Goal: Task Accomplishment & Management: Use online tool/utility

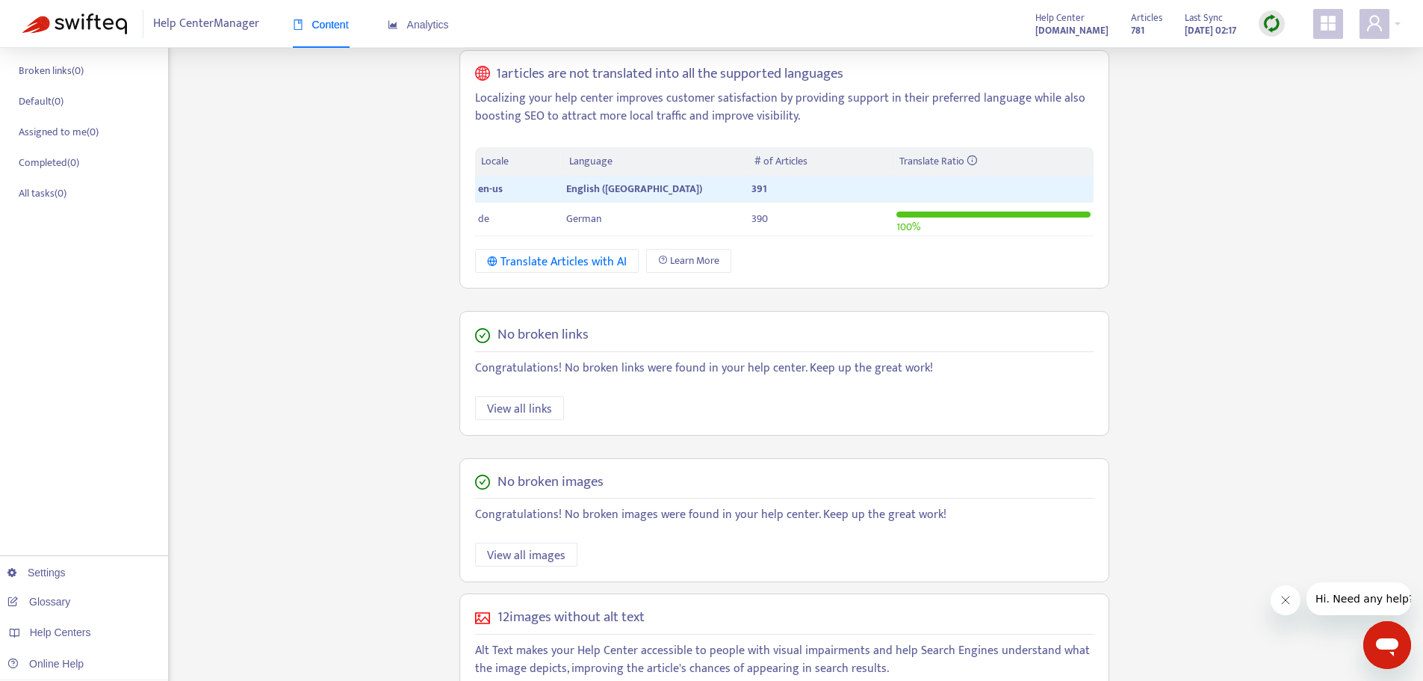
scroll to position [75, 0]
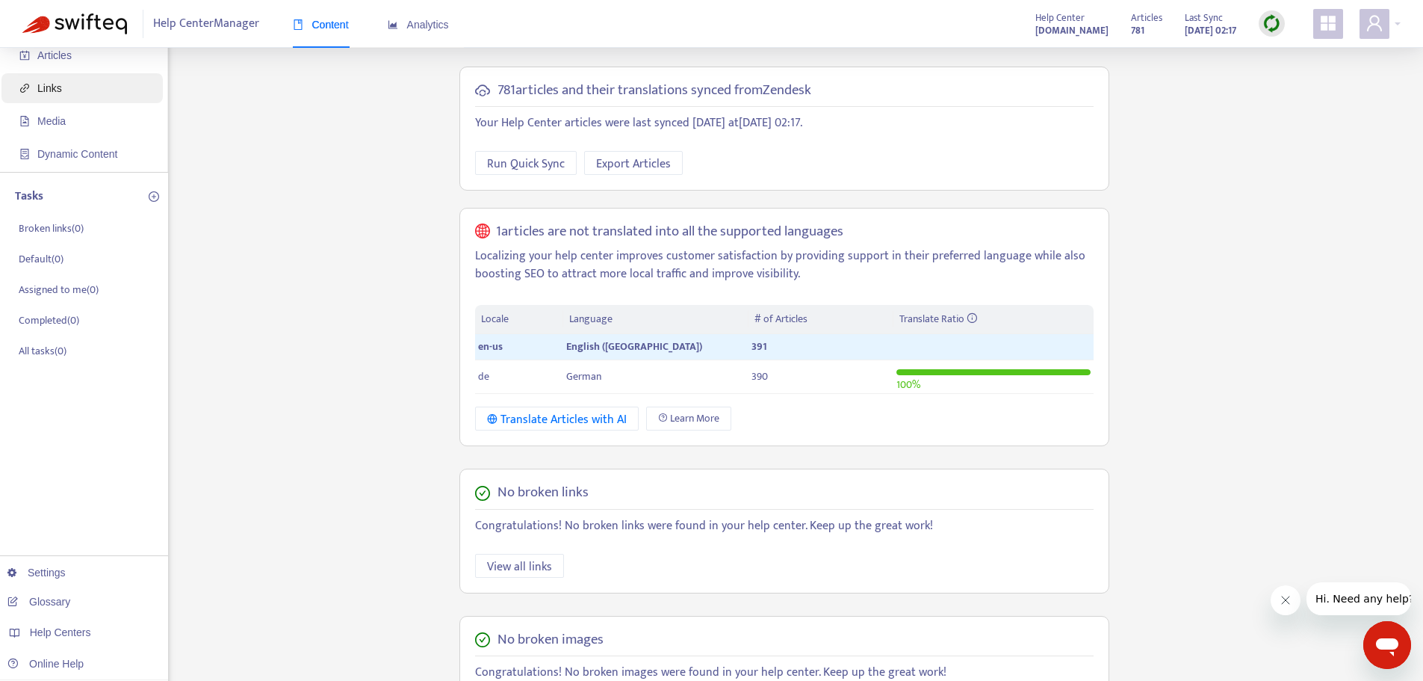
click at [75, 96] on span "Links" at bounding box center [84, 88] width 131 height 30
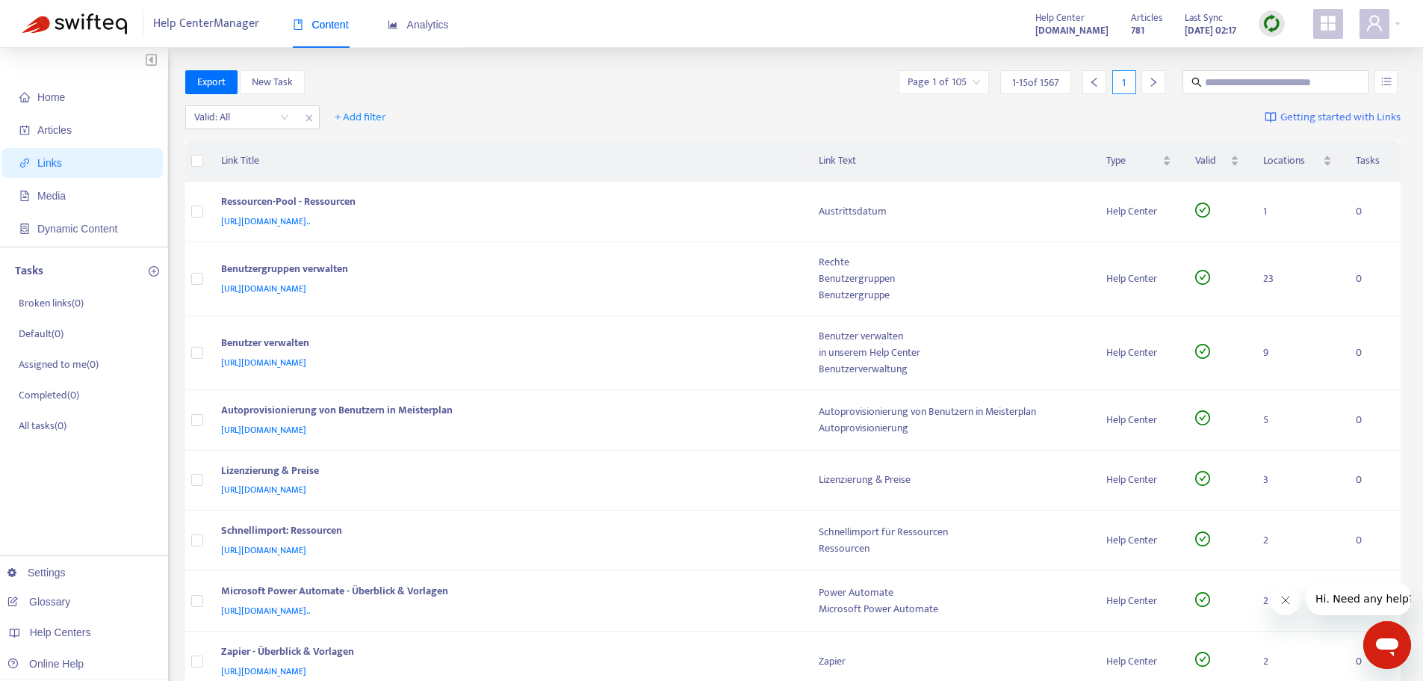
click at [1283, 22] on div at bounding box center [1272, 23] width 26 height 26
click at [1299, 72] on link "Full Sync" at bounding box center [1298, 77] width 54 height 17
click at [282, 115] on input "search" at bounding box center [241, 117] width 95 height 22
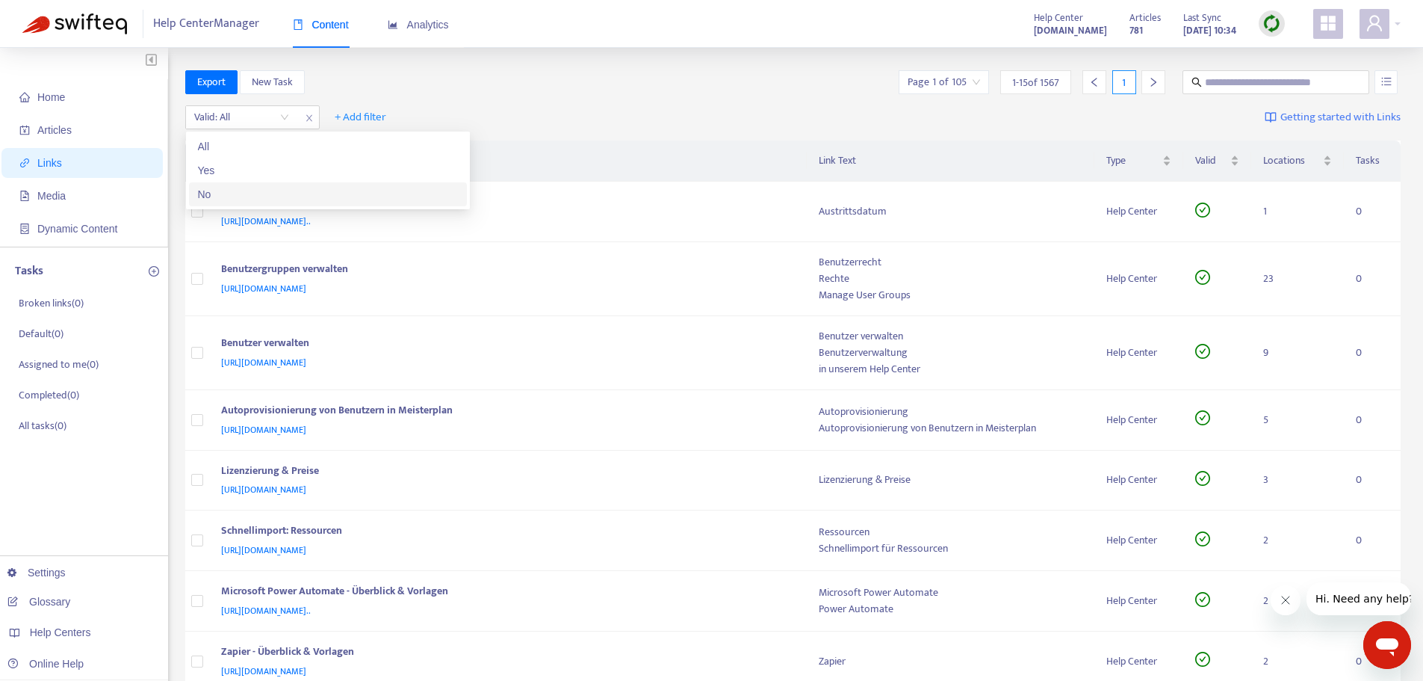
click at [253, 192] on div "No" at bounding box center [328, 194] width 260 height 16
